Goal: Information Seeking & Learning: Learn about a topic

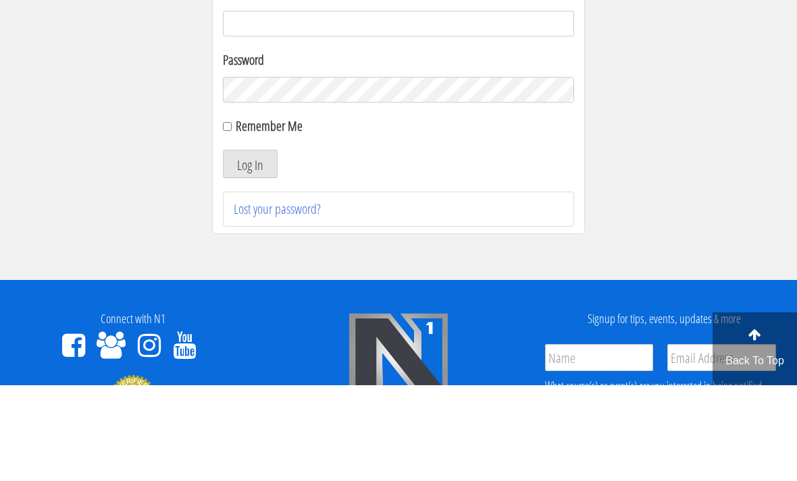
type input "[EMAIL_ADDRESS][DOMAIN_NAME]"
click at [250, 261] on button "Log In" at bounding box center [250, 260] width 55 height 28
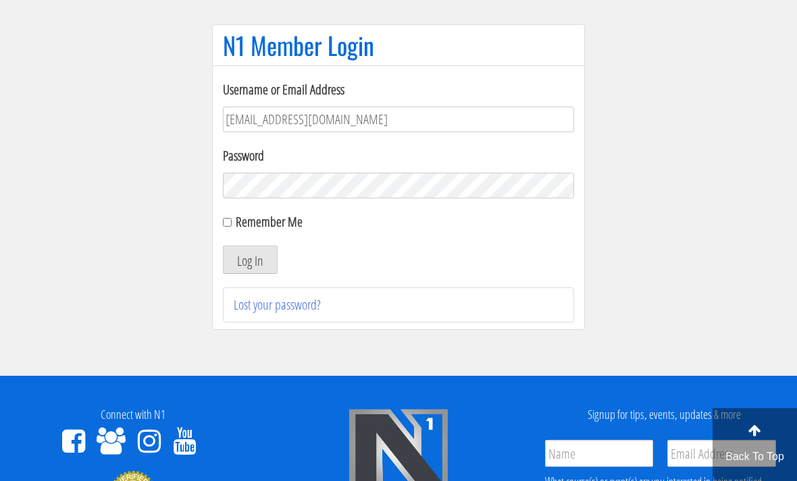
click at [249, 260] on button "Log In" at bounding box center [250, 260] width 55 height 28
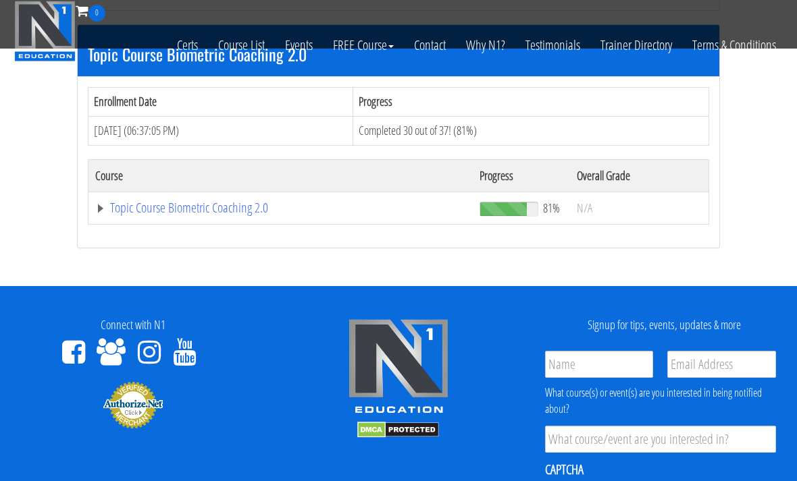
scroll to position [1162, 0]
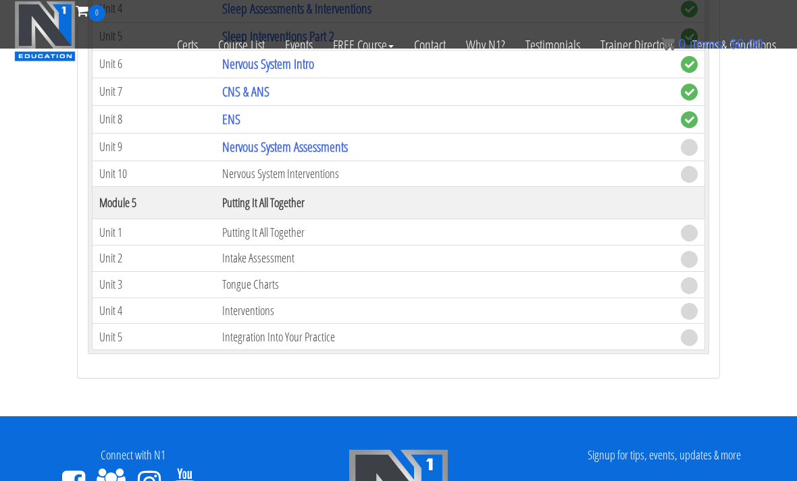
scroll to position [2220, 0]
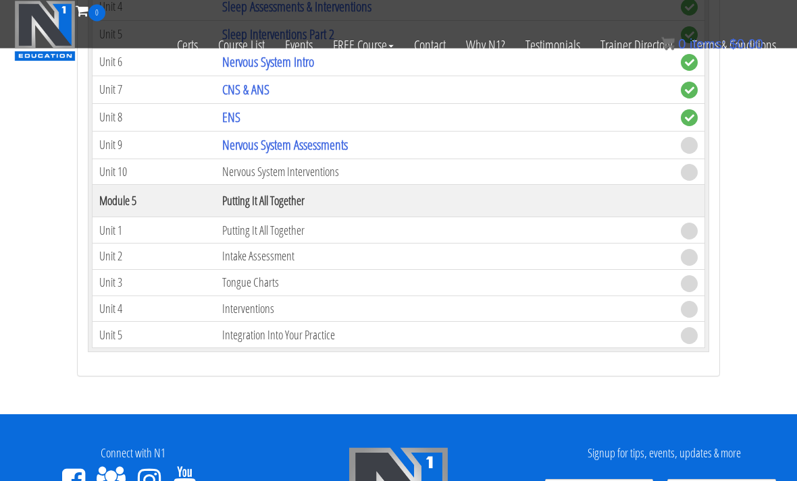
click at [316, 136] on link "Nervous System Assessments" at bounding box center [285, 145] width 126 height 18
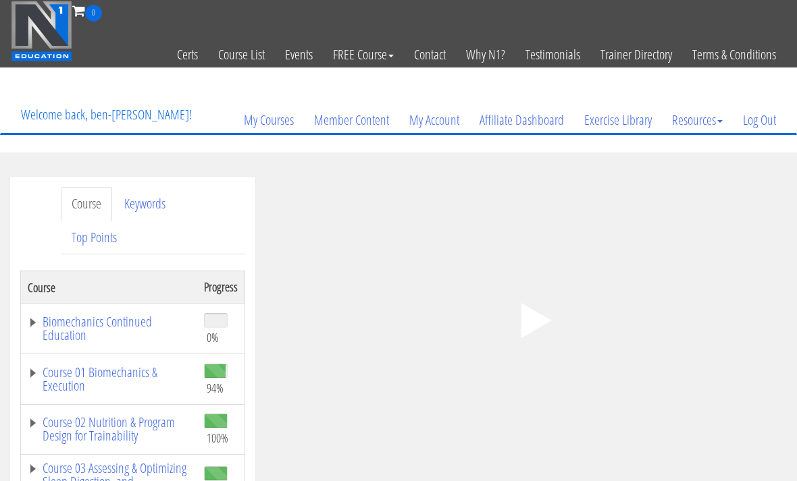
click at [546, 319] on polygon at bounding box center [536, 320] width 30 height 35
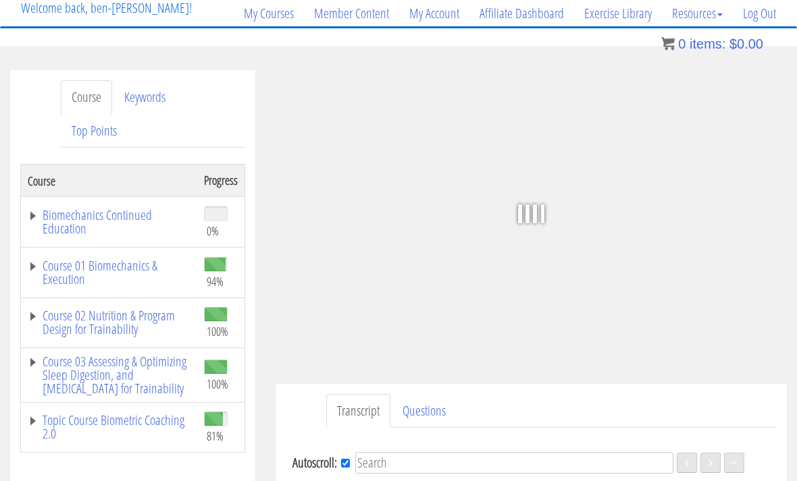
scroll to position [107, 0]
click at [737, 253] on div at bounding box center [714, 213] width 143 height 155
click at [687, 281] on div at bounding box center [714, 213] width 143 height 155
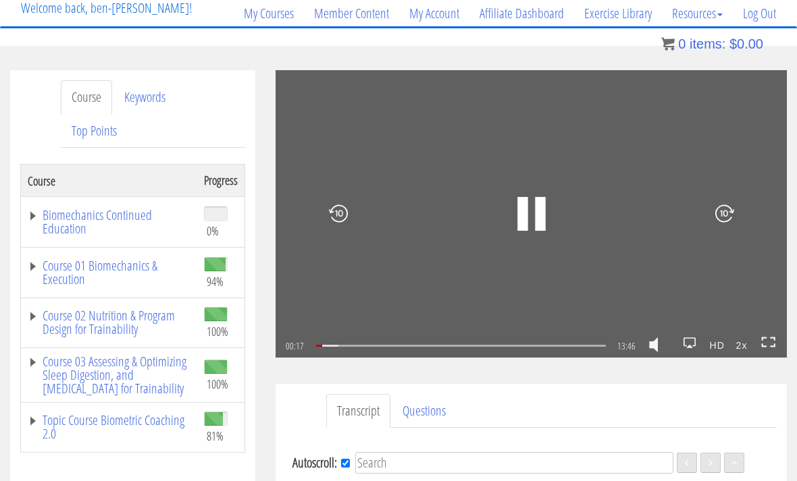
click at [770, 338] on icon at bounding box center [768, 342] width 15 height 11
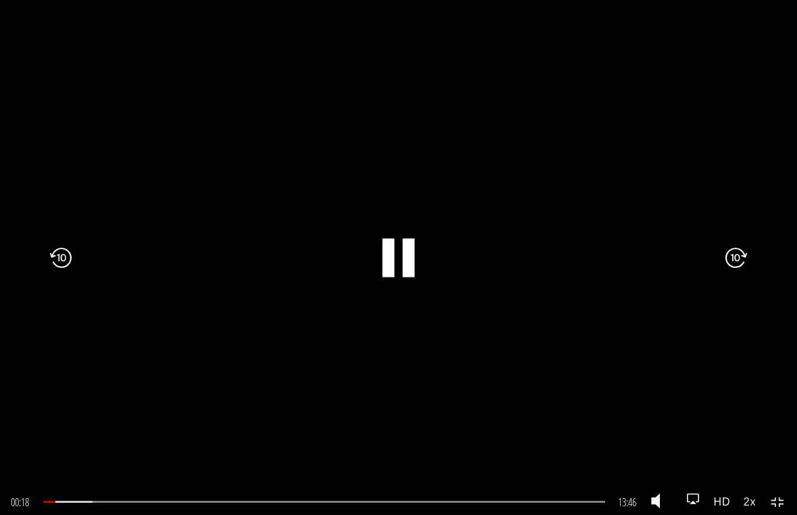
scroll to position [0, 0]
click at [612, 261] on div ".a{fill:#000;opacity:0.65;}.b{fill:#fff;opacity:1.0;} .fp-color-play{opacity:0.…" at bounding box center [398, 257] width 797 height 515
click at [113, 186] on div at bounding box center [71, 257] width 143 height 278
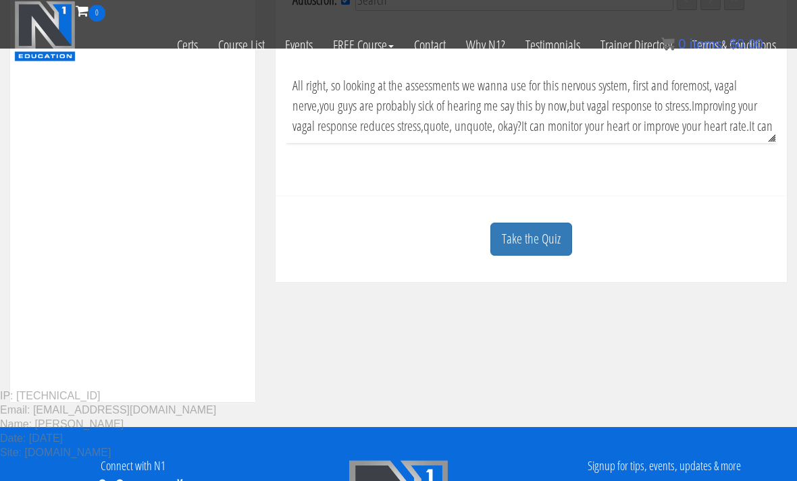
scroll to position [487, 0]
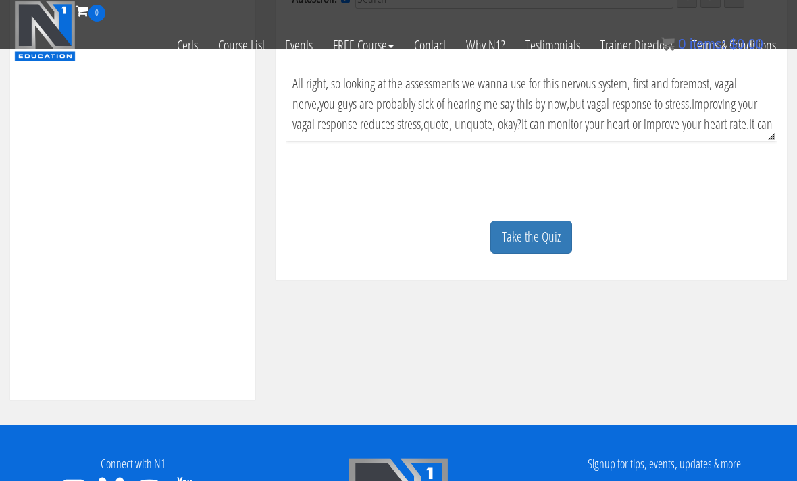
click at [557, 235] on link "Take the Quiz" at bounding box center [531, 237] width 82 height 33
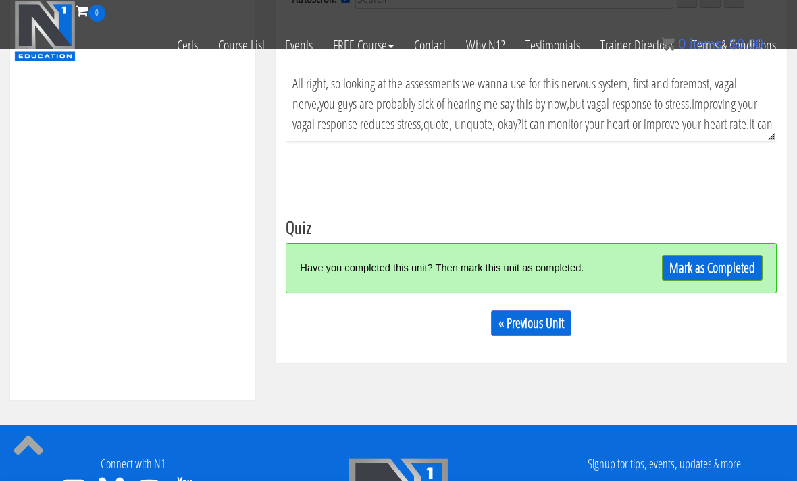
click at [695, 258] on link "Mark as Completed" at bounding box center [712, 268] width 101 height 26
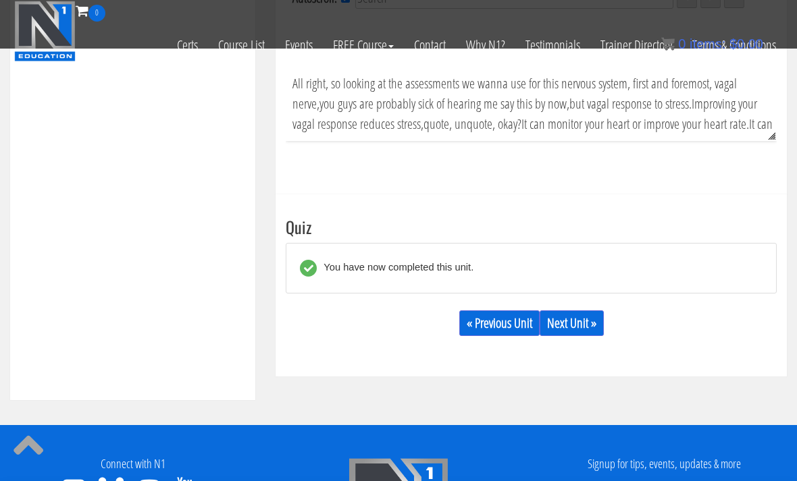
click at [596, 318] on link "Next Unit »" at bounding box center [571, 324] width 64 height 26
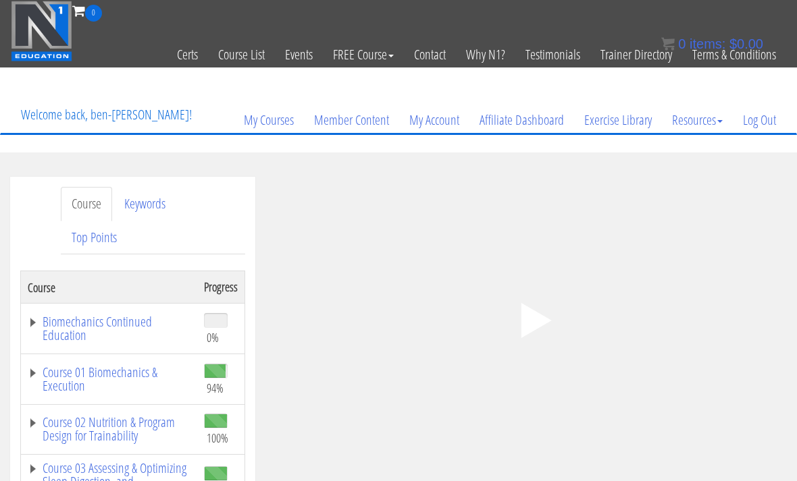
click at [529, 331] on polygon at bounding box center [536, 320] width 30 height 35
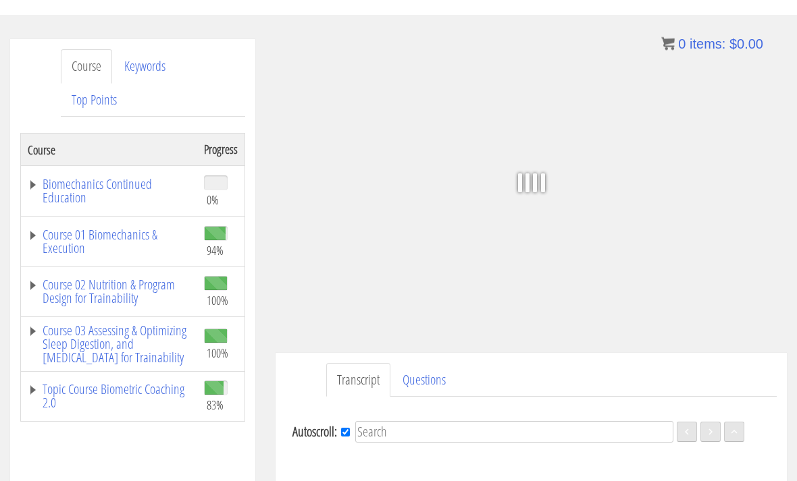
scroll to position [138, 0]
click at [90, 189] on link "Biomechanics Continued Education" at bounding box center [109, 191] width 163 height 27
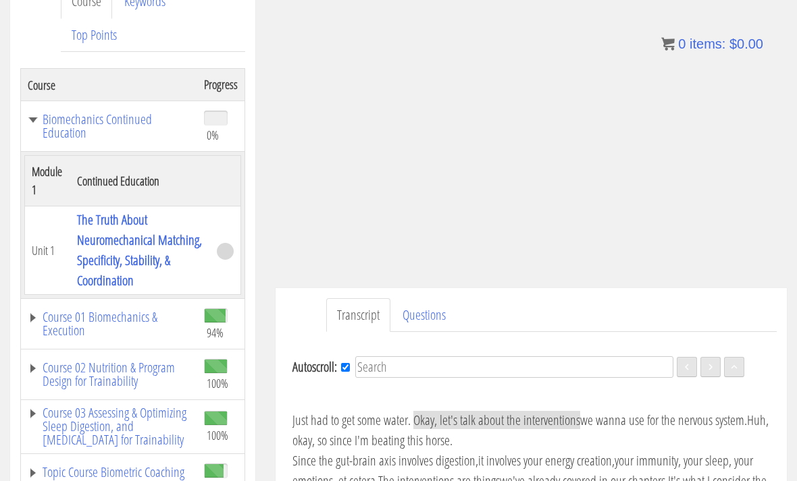
scroll to position [40, 0]
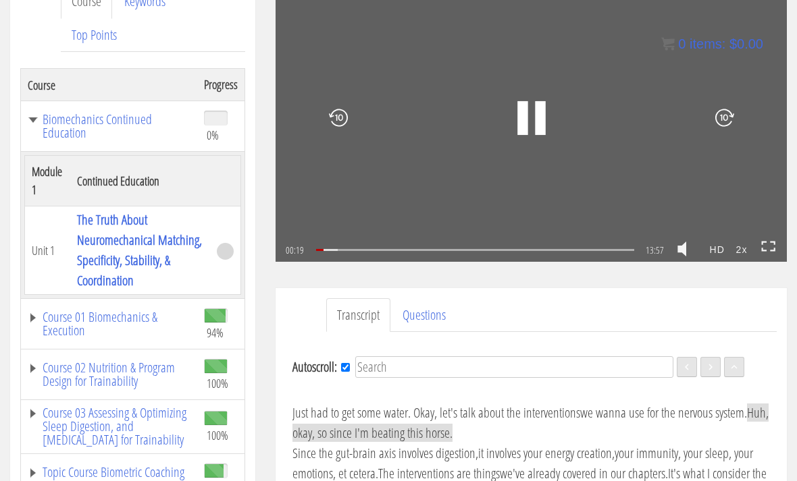
click at [767, 246] on icon at bounding box center [768, 246] width 15 height 11
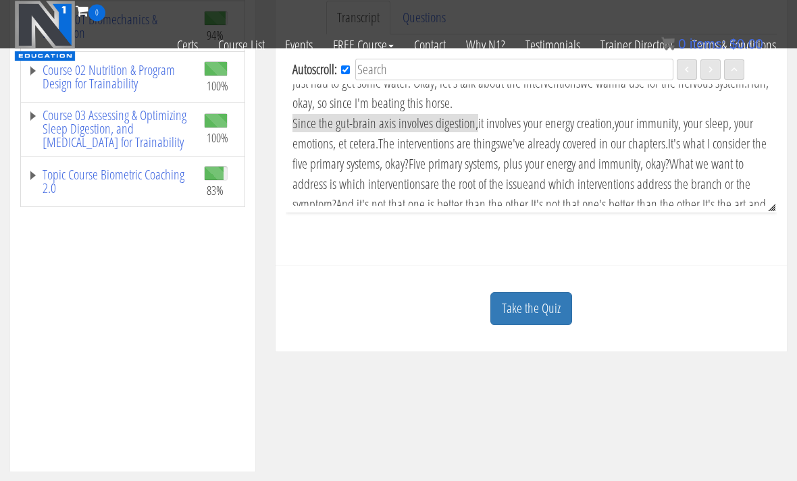
scroll to position [82, 0]
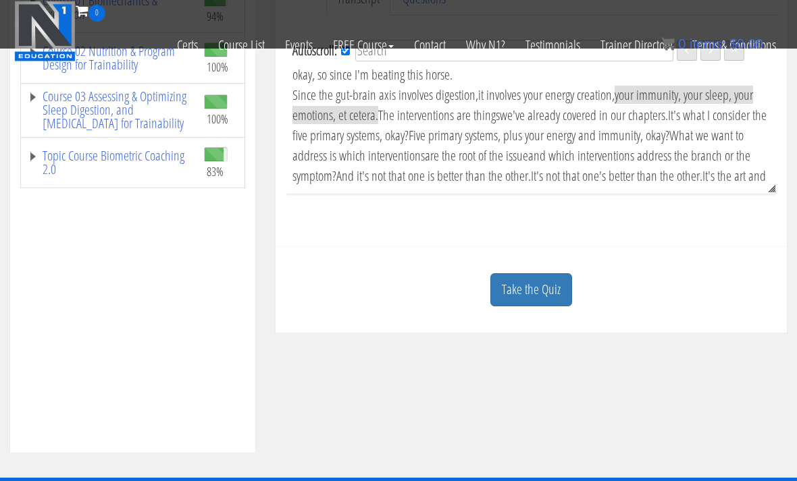
click at [567, 293] on link "Take the Quiz" at bounding box center [531, 289] width 82 height 33
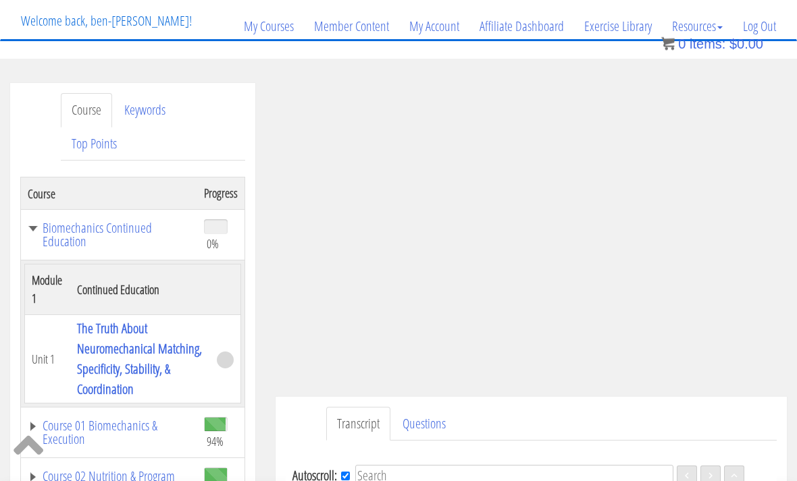
scroll to position [93, 0]
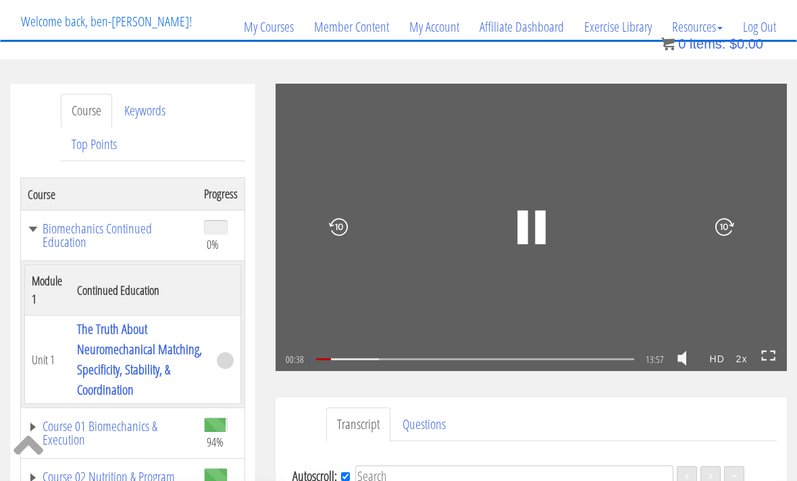
click at [766, 354] on icon at bounding box center [768, 355] width 15 height 11
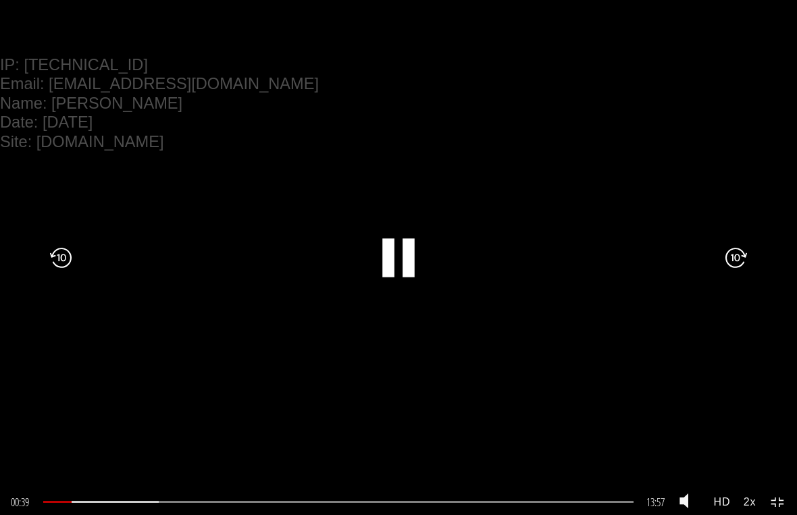
scroll to position [0, 0]
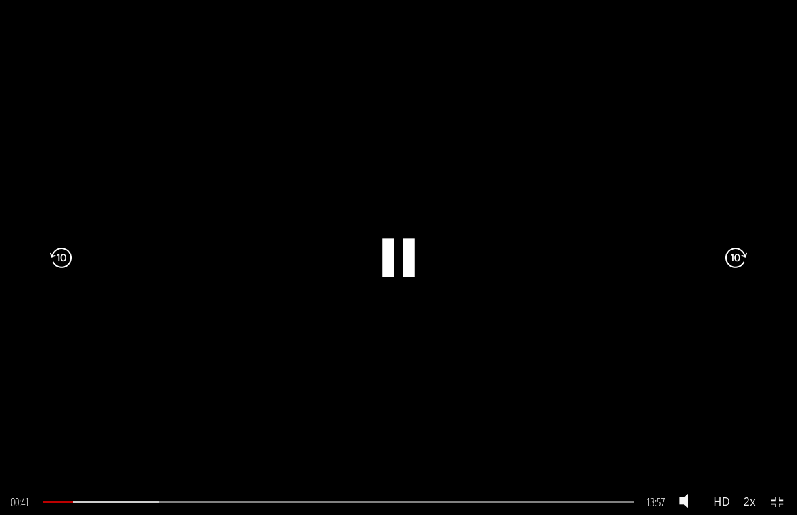
click at [619, 221] on div ".a{fill:#000;opacity:0.65;}.b{fill:#fff;opacity:1.0;} .fp-color-play{opacity:0.…" at bounding box center [398, 257] width 797 height 515
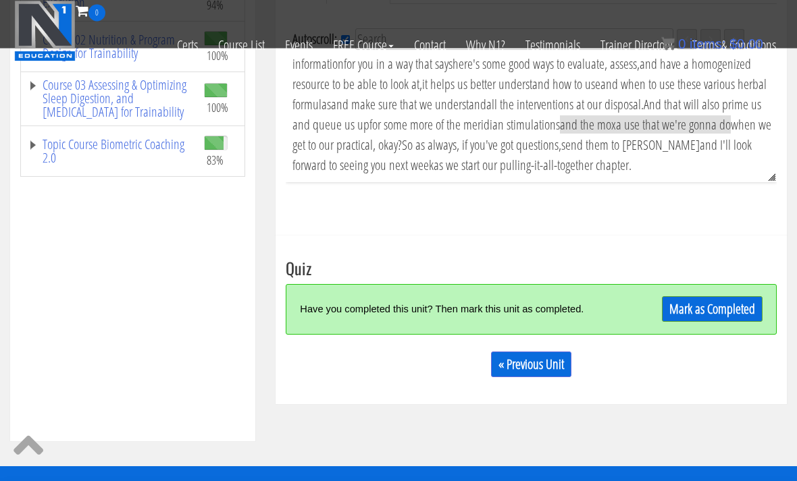
scroll to position [445, 0]
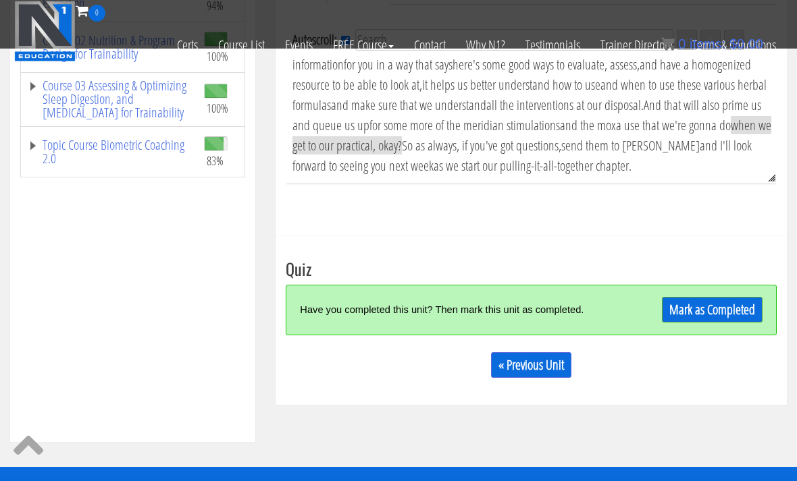
click at [724, 306] on link "Mark as Completed" at bounding box center [712, 310] width 101 height 26
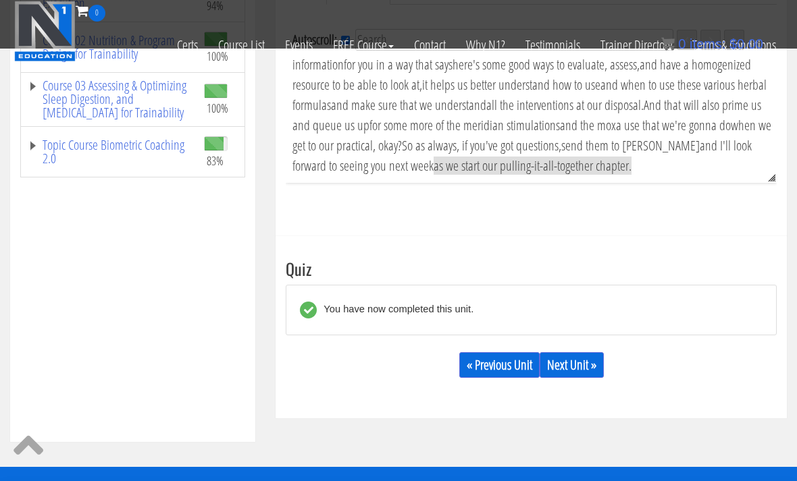
click at [587, 371] on link "Next Unit »" at bounding box center [571, 365] width 64 height 26
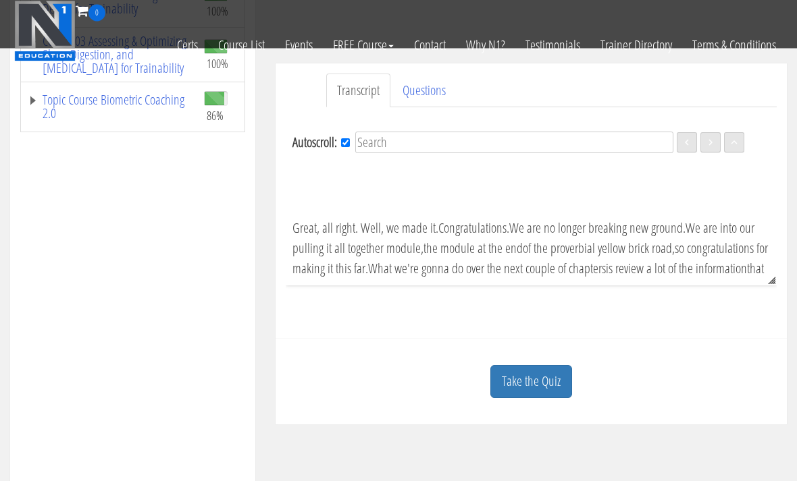
scroll to position [342, 0]
click at [552, 383] on link "Take the Quiz" at bounding box center [531, 381] width 82 height 33
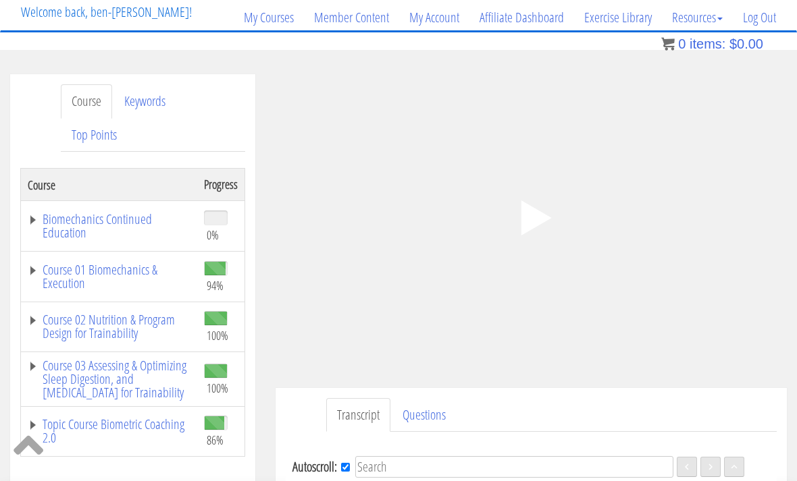
scroll to position [4, 0]
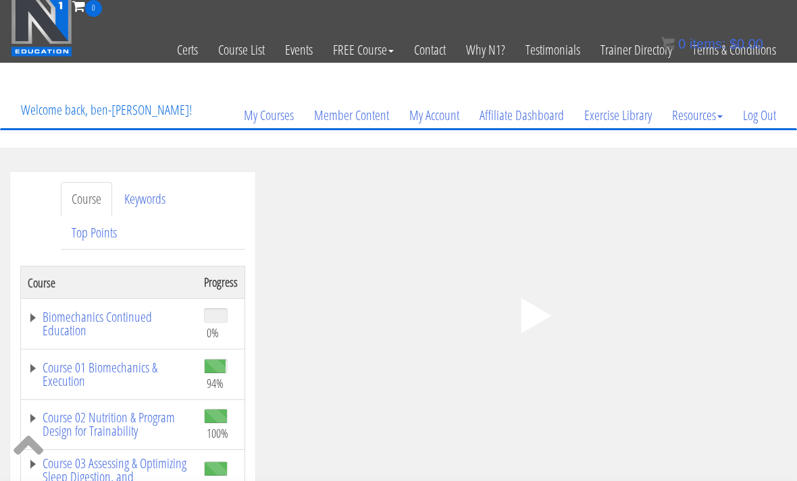
click at [552, 311] on icon ".fp-color-play{opacity:0.65;}.controlbutton{fill:#fff;}" at bounding box center [531, 316] width 85 height 85
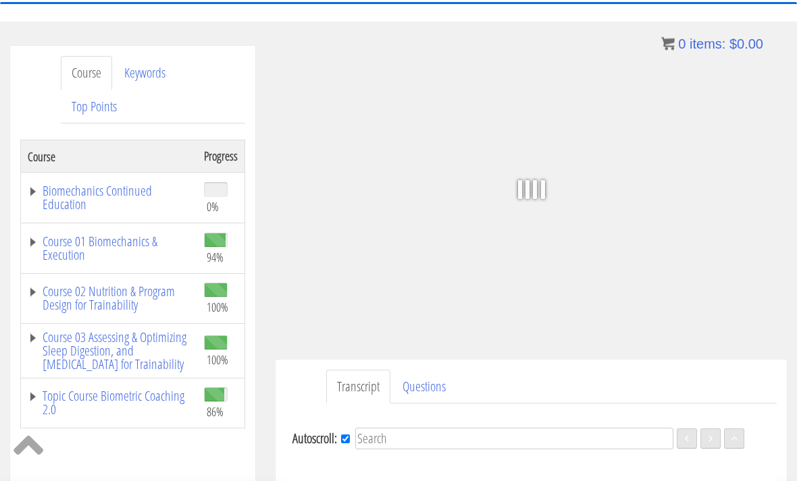
scroll to position [132, 0]
click at [101, 393] on link "Topic Course Biometric Coaching 2.0" at bounding box center [109, 402] width 163 height 27
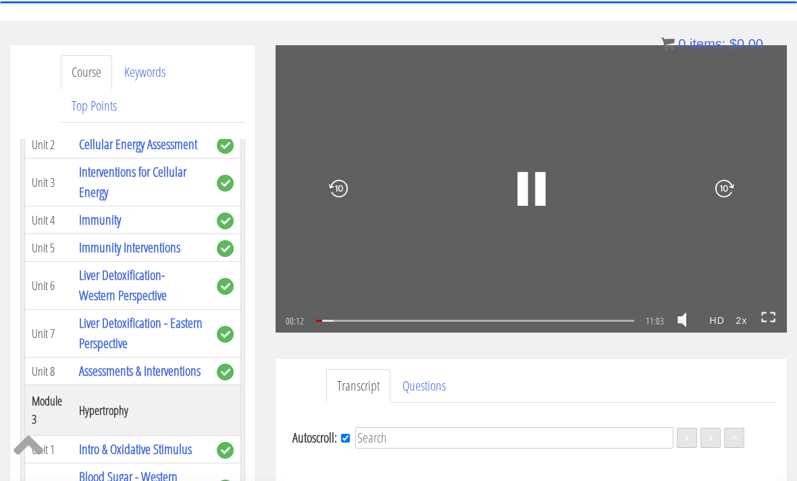
scroll to position [40, 0]
click at [764, 317] on icon at bounding box center [768, 317] width 15 height 11
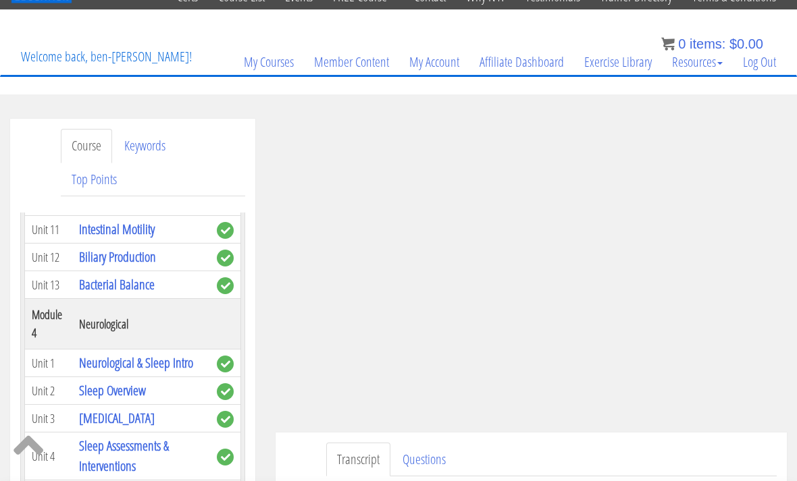
scroll to position [0, 0]
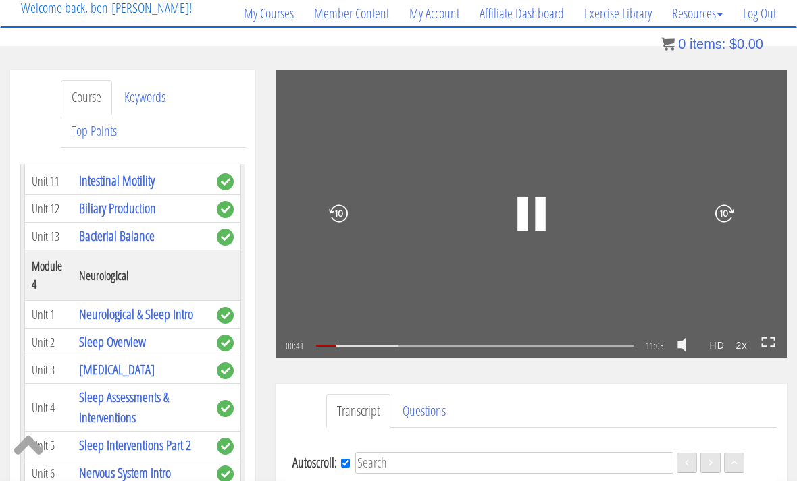
click at [767, 339] on icon at bounding box center [768, 342] width 15 height 11
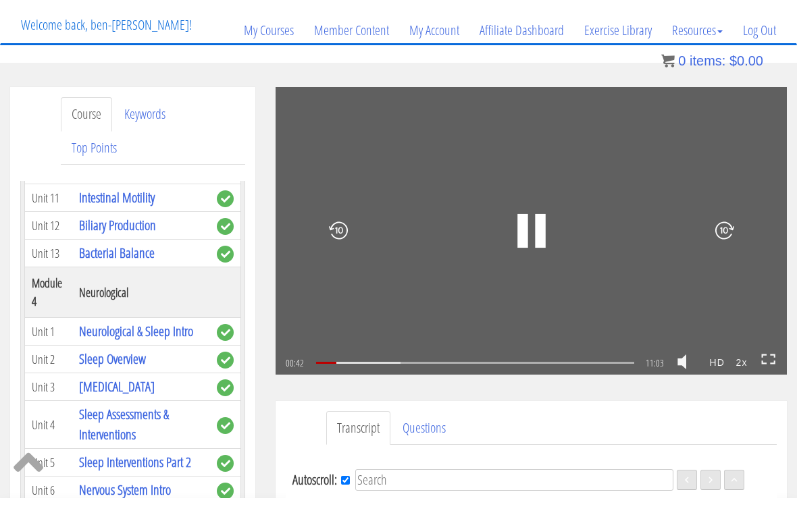
scroll to position [16, 0]
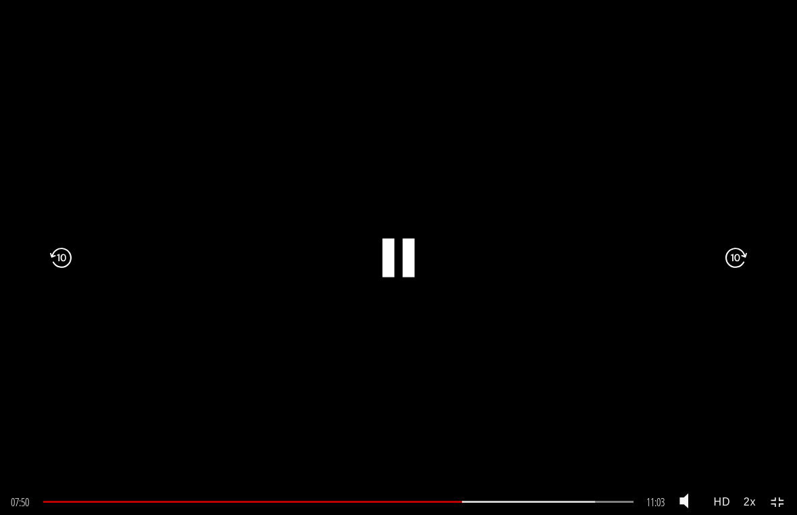
click at [402, 259] on icon ".fp-color-play{opacity:0.65;}.rect{fill:#fff;}" at bounding box center [398, 257] width 97 height 97
click at [418, 269] on icon ".fp-color-play{opacity:0.65;}.rect{fill:#fff;}" at bounding box center [399, 258] width 52 height 52
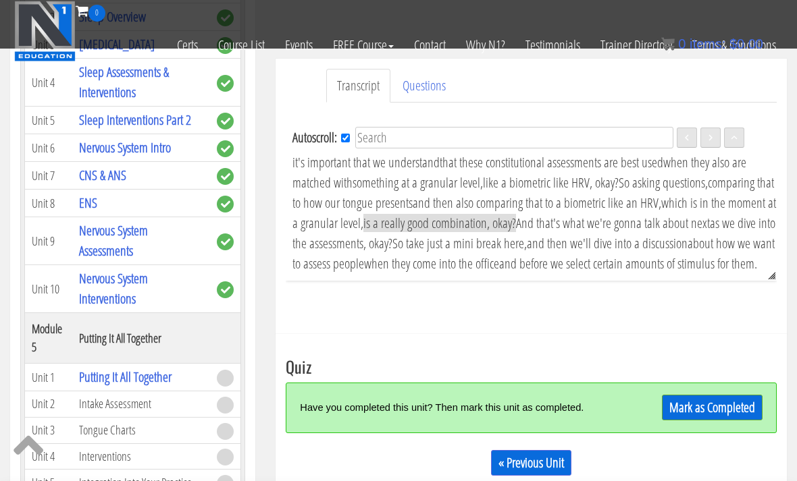
scroll to position [362, 0]
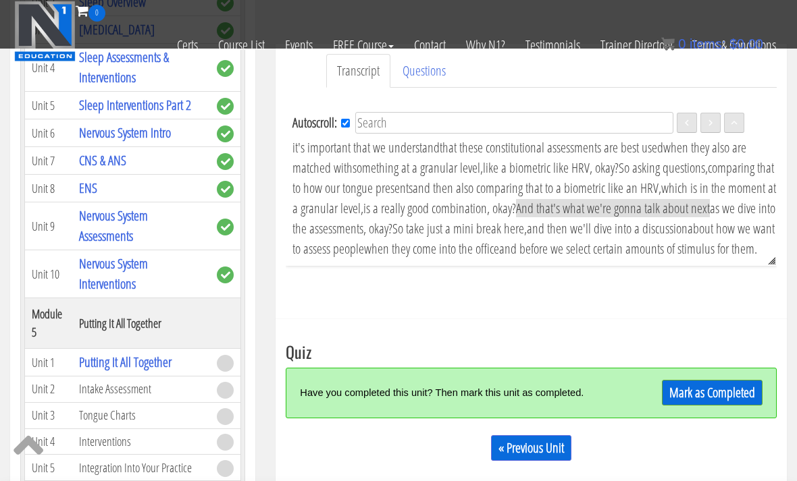
click at [718, 390] on link "Mark as Completed" at bounding box center [712, 393] width 101 height 26
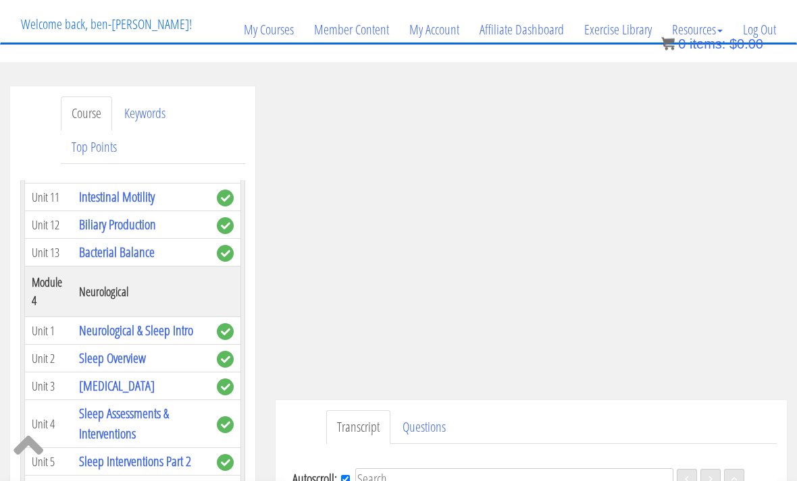
scroll to position [0, 0]
